Goal: Find specific page/section: Find specific page/section

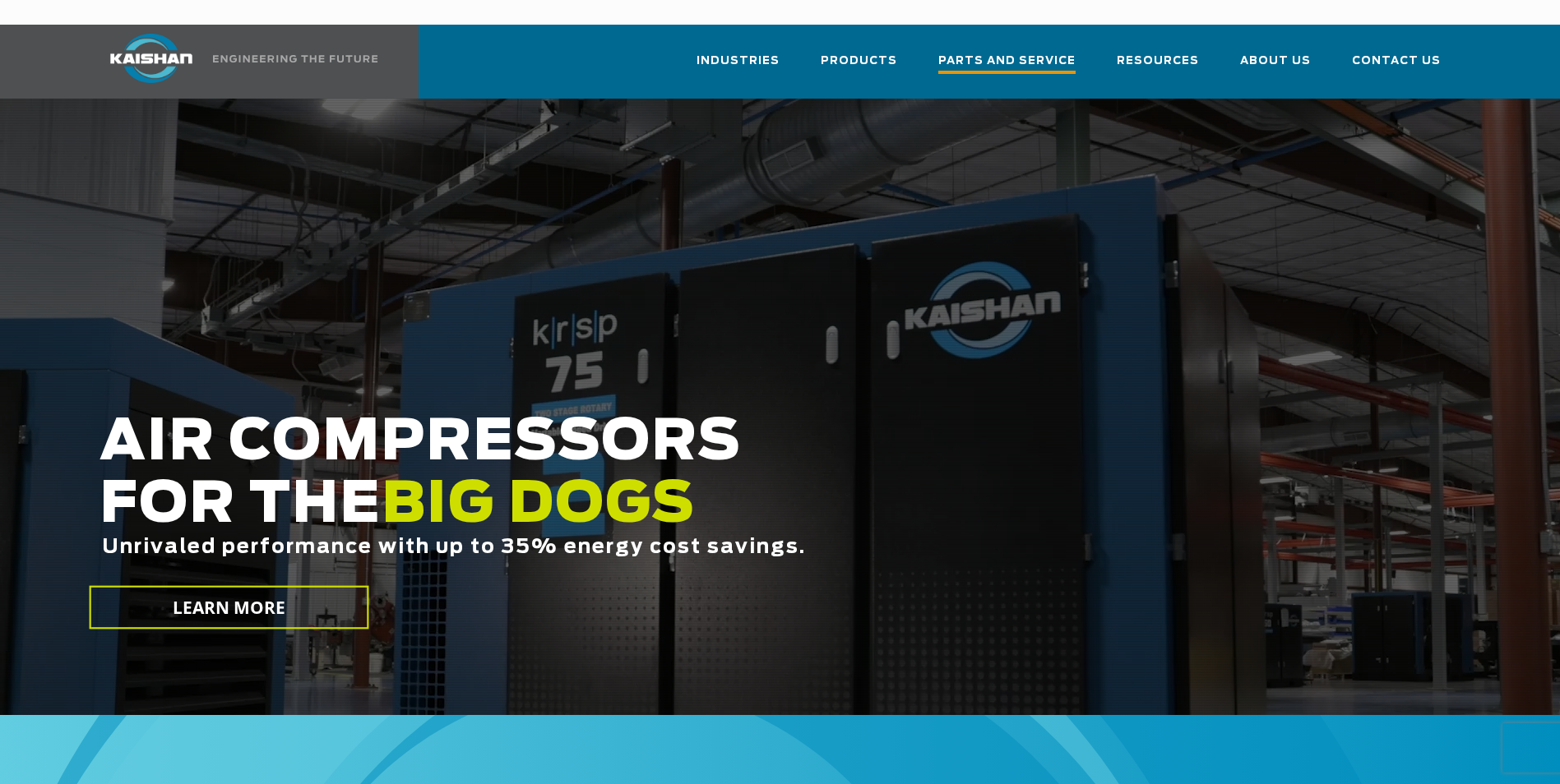
click at [1035, 52] on span "Parts and Service" at bounding box center [1006, 63] width 138 height 22
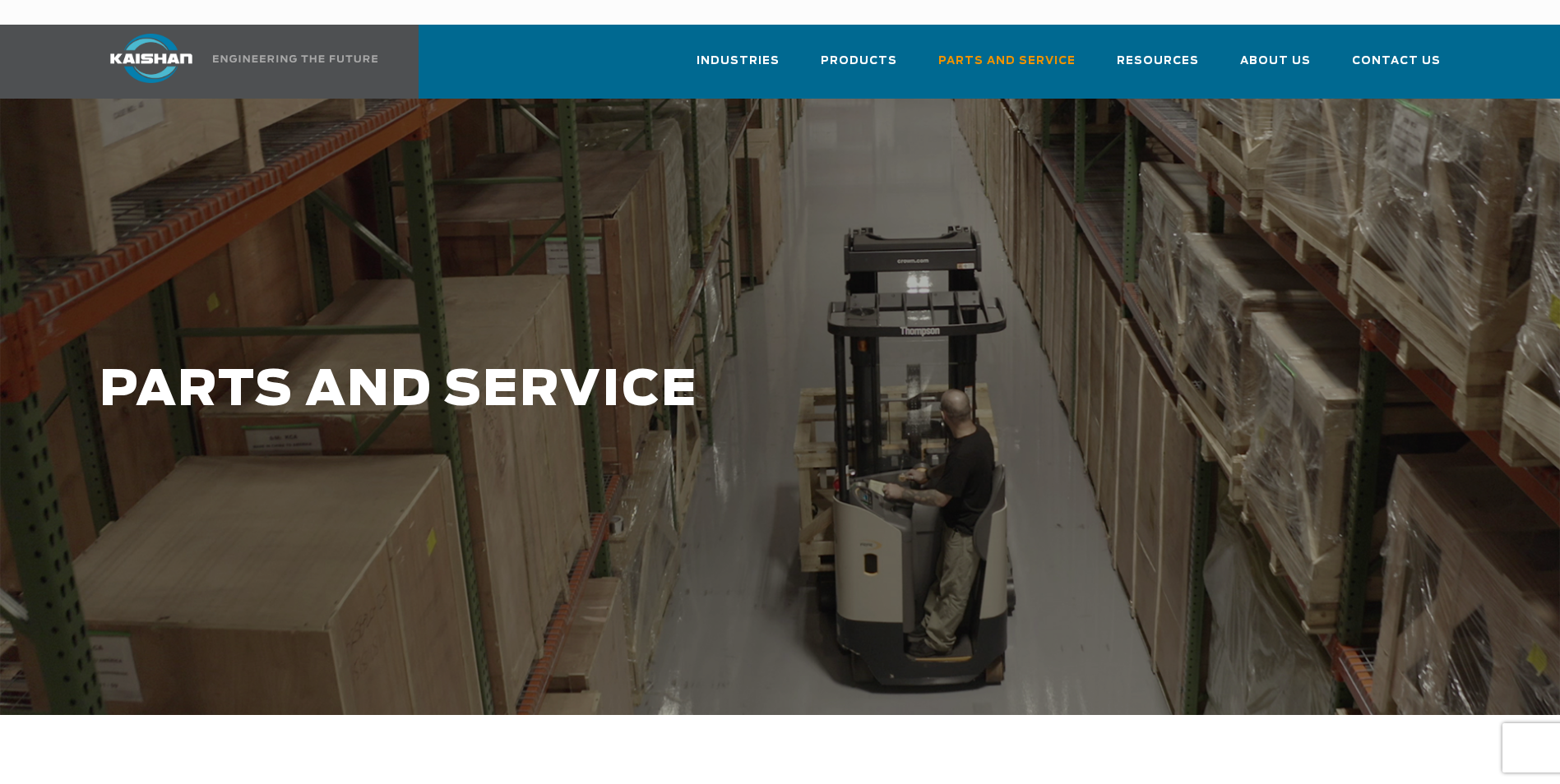
click at [222, 40] on link at bounding box center [236, 61] width 291 height 74
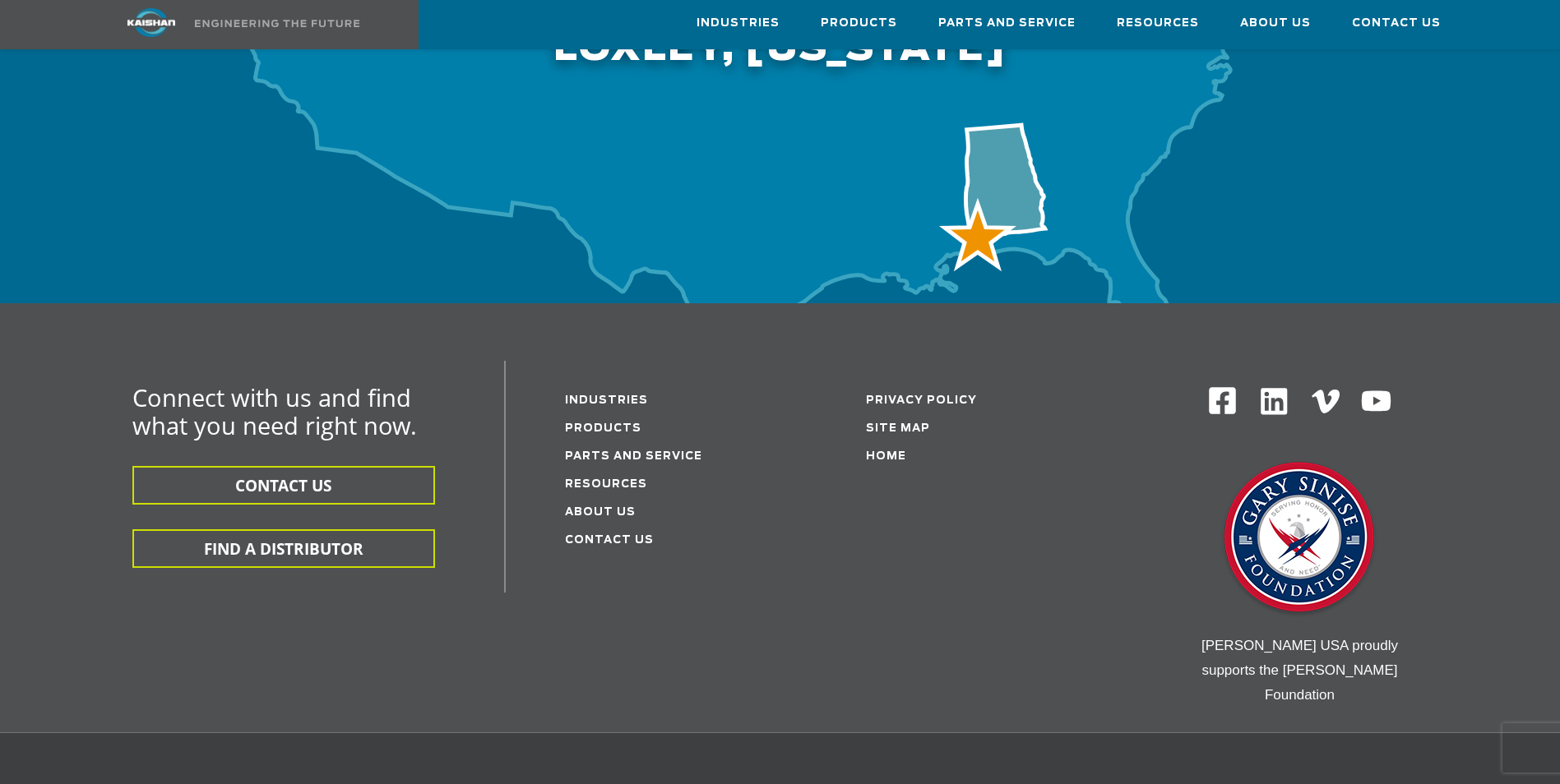
scroll to position [5244, 0]
click at [654, 453] on link "Parts and service" at bounding box center [633, 459] width 138 height 11
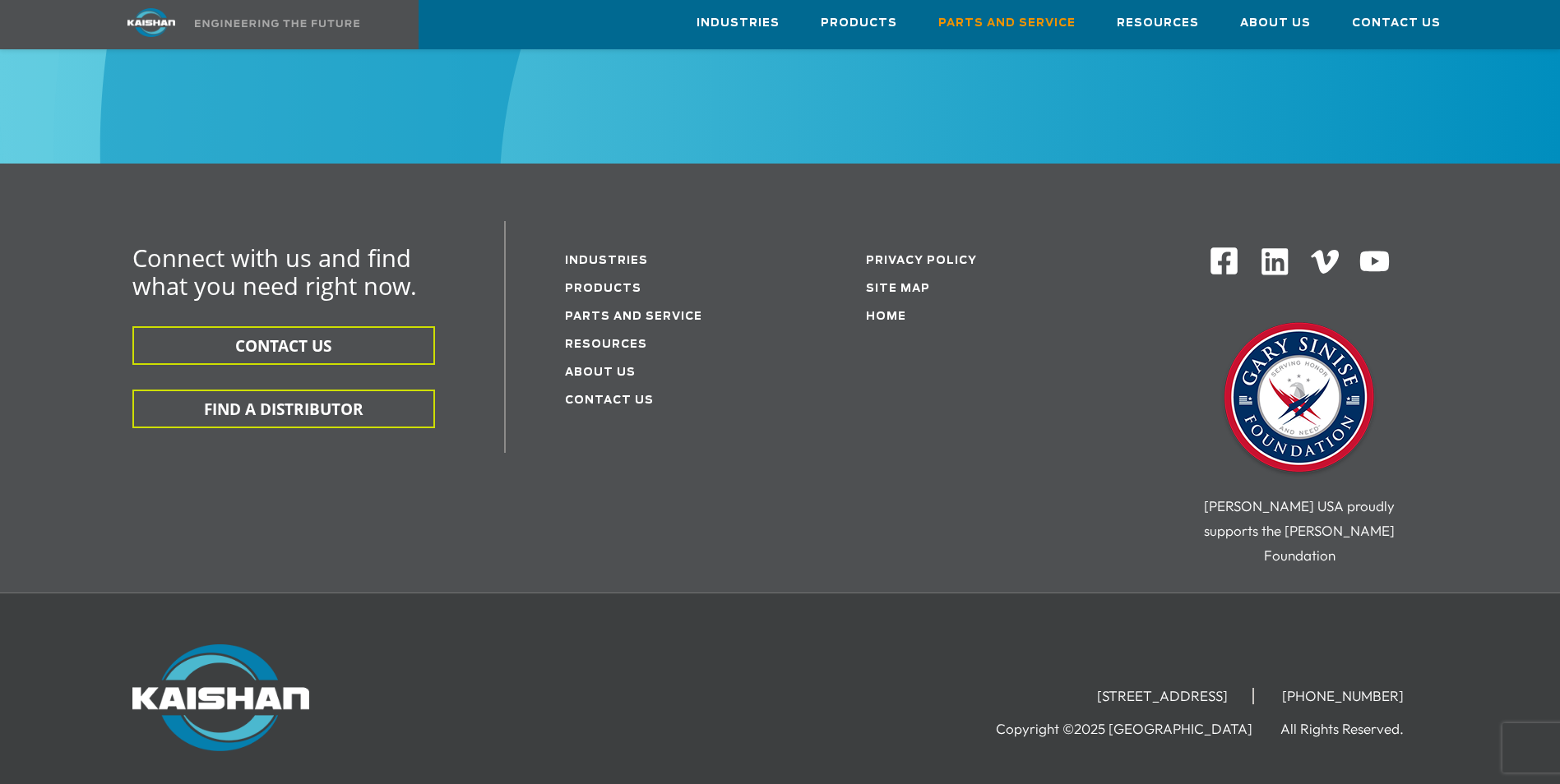
scroll to position [2198, 0]
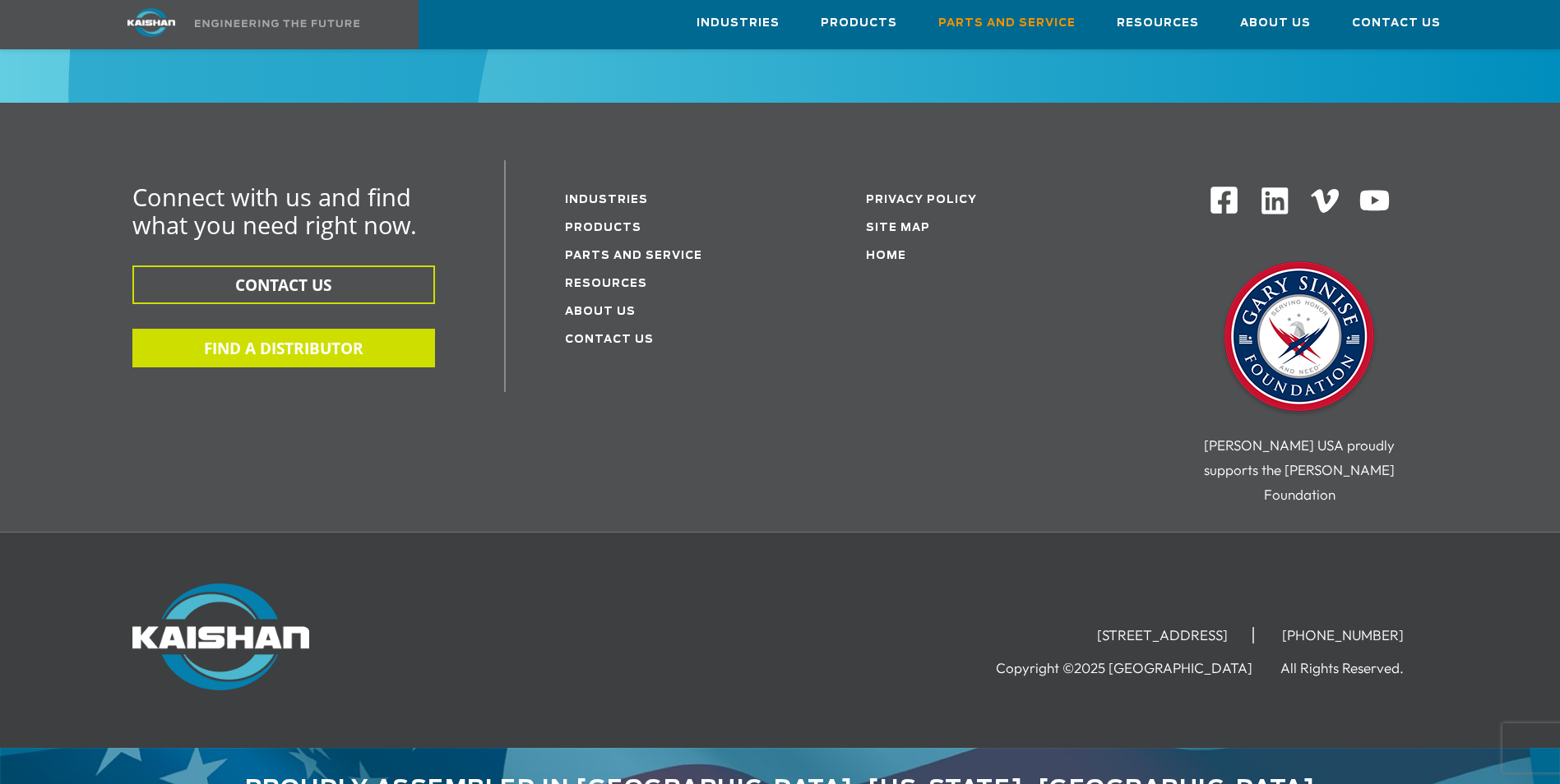
click at [386, 329] on button "FIND A DISTRIBUTOR" at bounding box center [283, 348] width 303 height 39
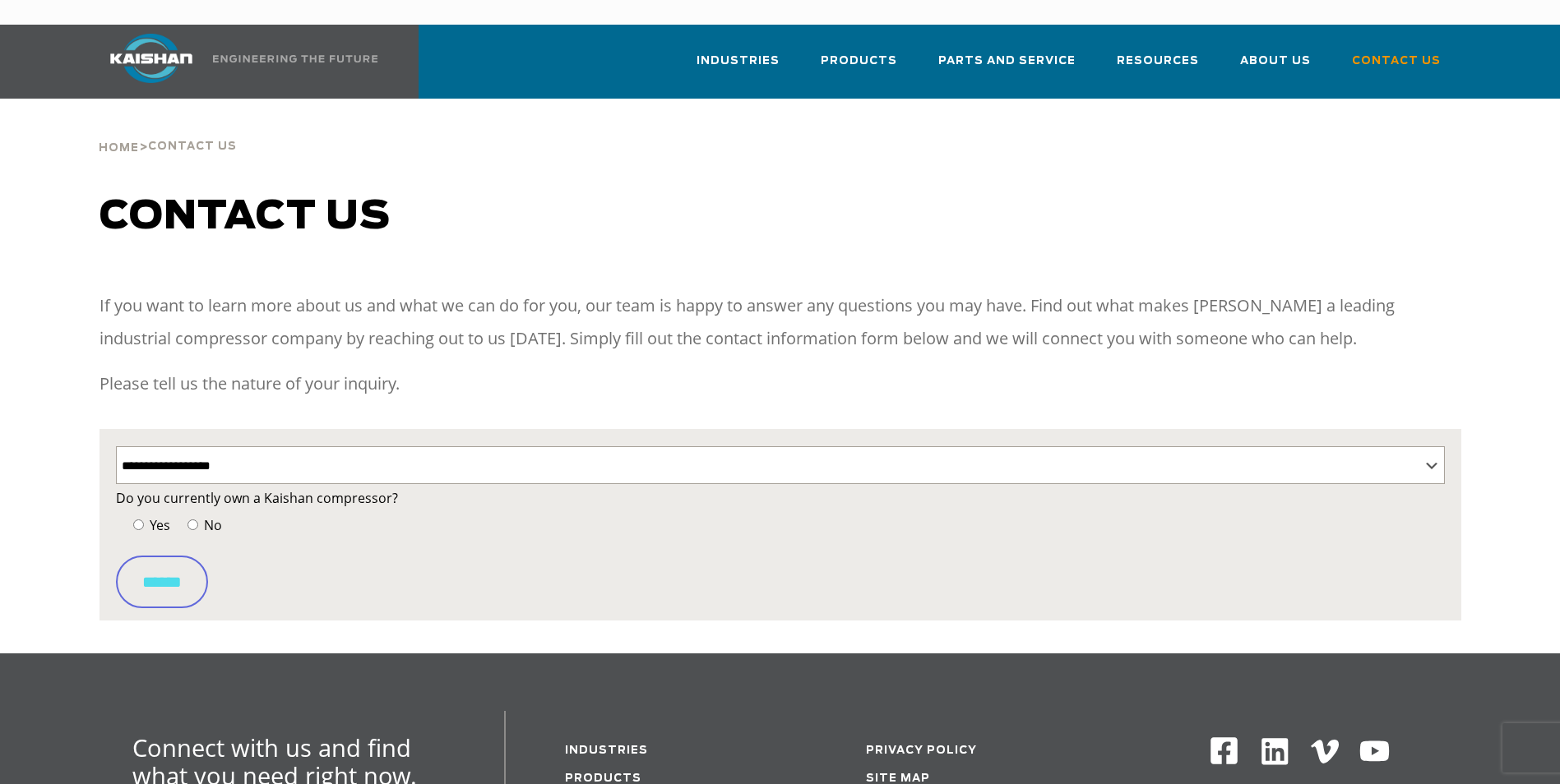
select select "**********"
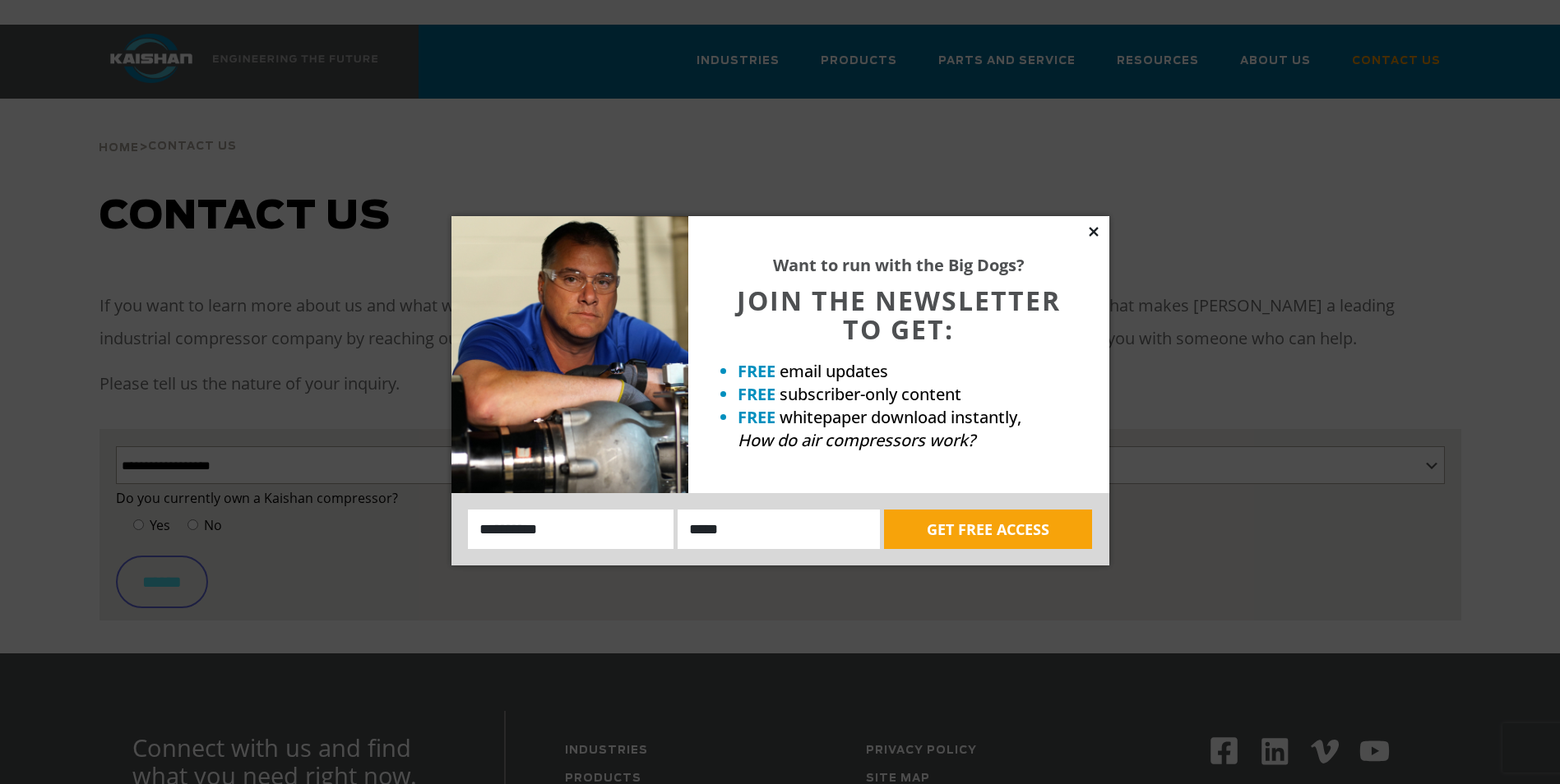
click at [1092, 235] on icon at bounding box center [1093, 232] width 14 height 14
